Goal: Find specific page/section: Find specific page/section

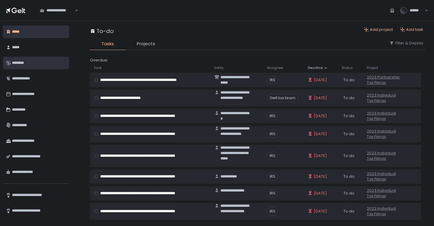
click at [35, 62] on div "********" at bounding box center [38, 63] width 53 height 10
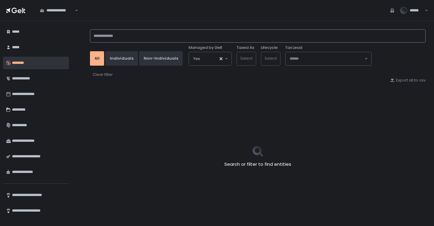
click at [103, 35] on input at bounding box center [258, 35] width 336 height 13
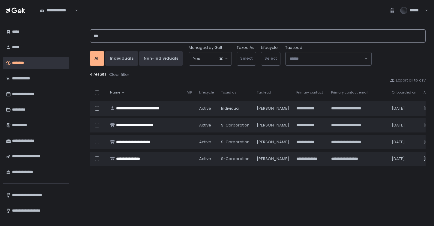
type input "***"
